Goal: Task Accomplishment & Management: Manage account settings

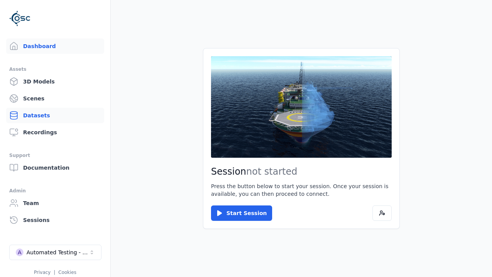
click at [55, 115] on link "Datasets" at bounding box center [55, 115] width 98 height 15
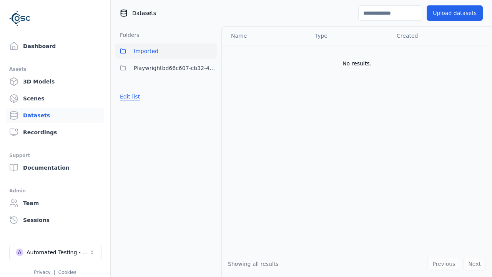
click at [128, 97] on button "Edit list" at bounding box center [129, 97] width 29 height 14
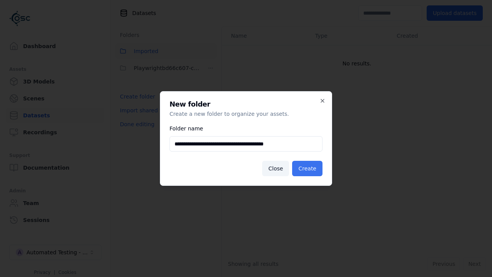
type input "**********"
click at [309, 168] on button "Create" at bounding box center [307, 168] width 30 height 15
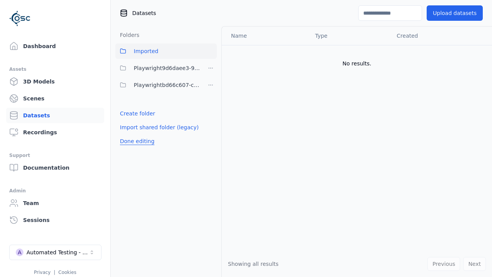
click at [135, 141] on button "Done editing" at bounding box center [137, 141] width 44 height 14
click at [128, 134] on button "Done editing" at bounding box center [137, 141] width 44 height 14
click at [211, 68] on html "Support Dashboard Assets 3D Models Scenes Datasets Recordings Support Documenta…" at bounding box center [246, 138] width 492 height 277
click at [210, 108] on div "Rename" at bounding box center [214, 108] width 52 height 12
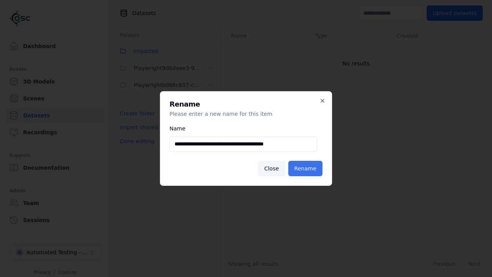
click at [243, 144] on input "**********" at bounding box center [244, 143] width 148 height 15
type input "**********"
click at [307, 168] on button "Rename" at bounding box center [305, 168] width 34 height 15
click at [135, 141] on button "Done editing" at bounding box center [137, 141] width 44 height 14
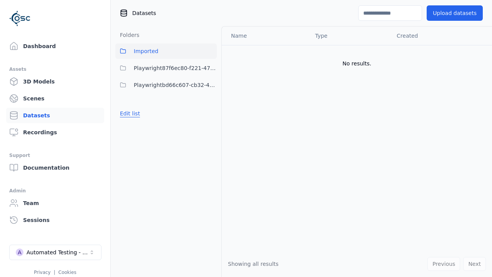
click at [128, 113] on button "Edit list" at bounding box center [129, 114] width 29 height 14
click at [211, 68] on html "Support Dashboard Assets 3D Models Scenes Datasets Recordings Support Documenta…" at bounding box center [246, 138] width 492 height 277
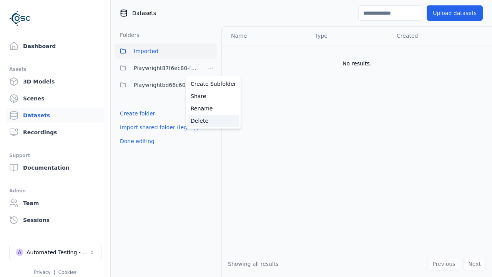
click at [210, 120] on div "Delete" at bounding box center [214, 121] width 52 height 12
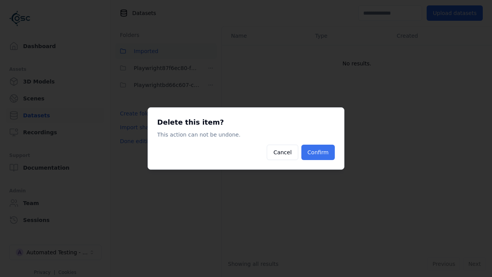
click at [319, 152] on button "Confirm" at bounding box center [317, 152] width 33 height 15
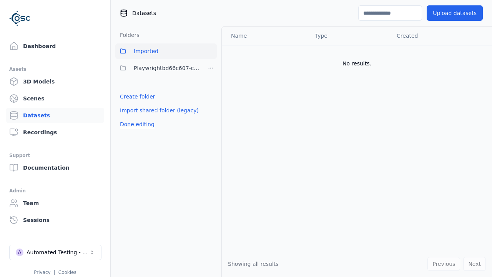
click at [135, 124] on button "Done editing" at bounding box center [137, 124] width 44 height 14
